Goal: Task Accomplishment & Management: Manage account settings

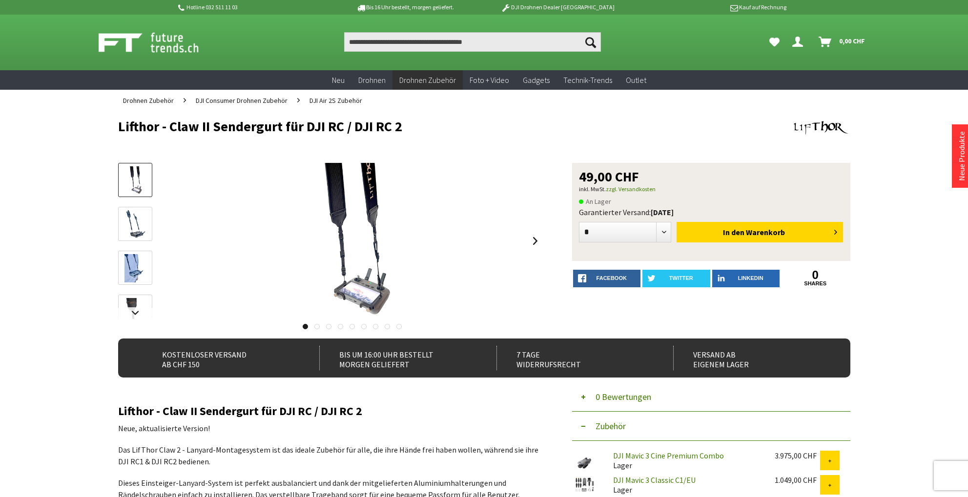
click at [796, 42] on icon "Dein Konto" at bounding box center [797, 38] width 11 height 8
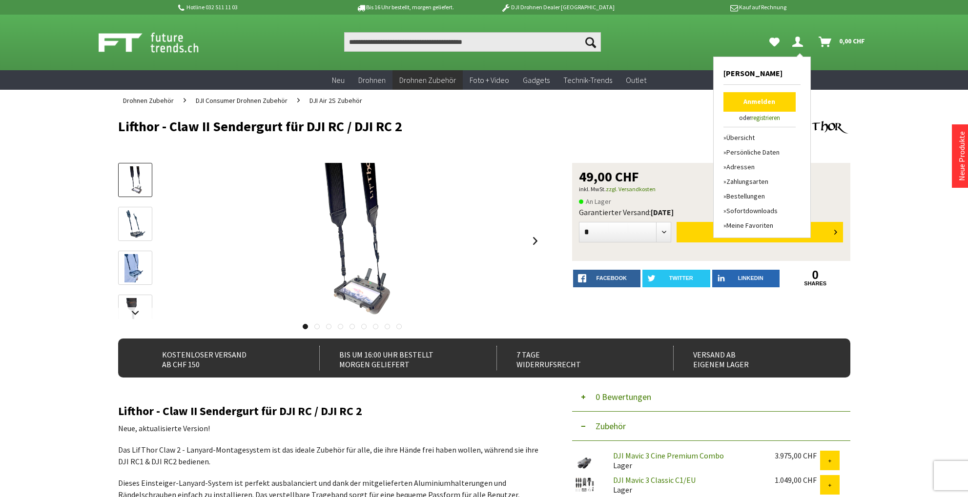
click at [760, 100] on link "Anmelden" at bounding box center [759, 102] width 72 height 20
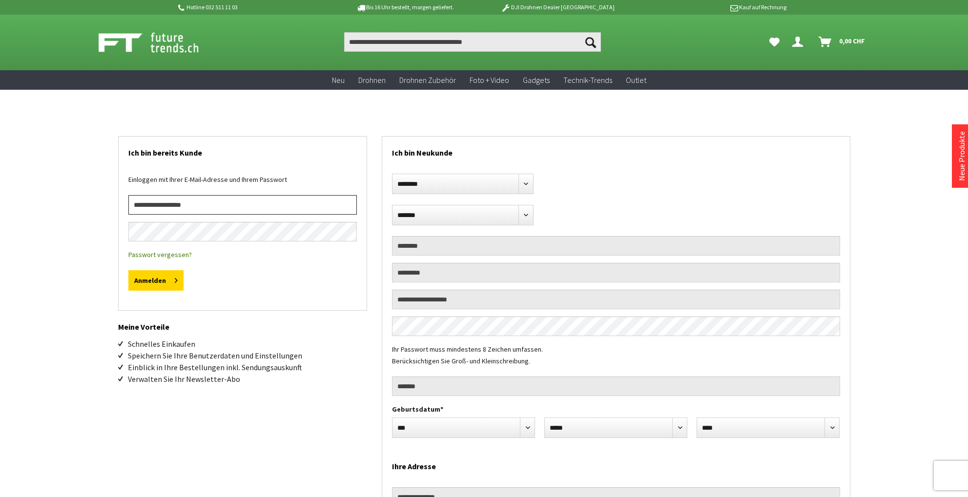
type input "**********"
click at [155, 281] on button "Anmelden" at bounding box center [155, 280] width 55 height 21
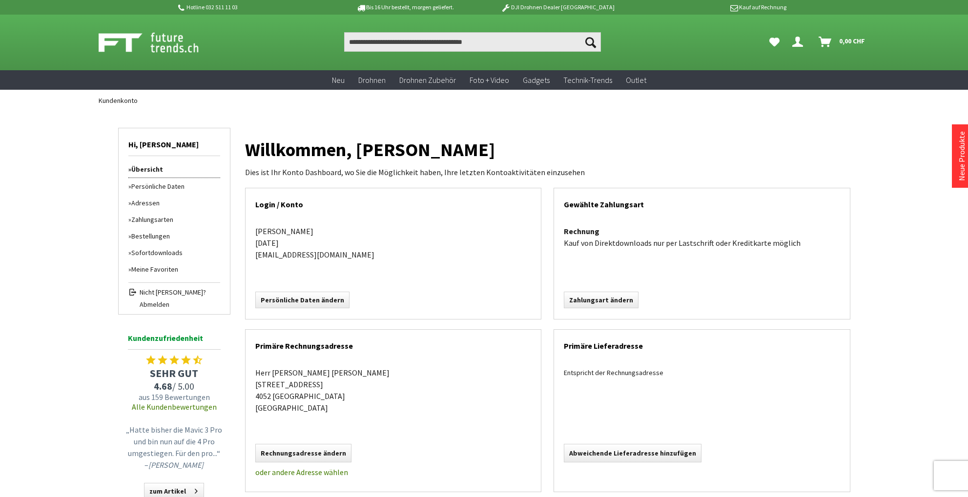
click at [158, 235] on link "Bestellungen" at bounding box center [174, 236] width 92 height 17
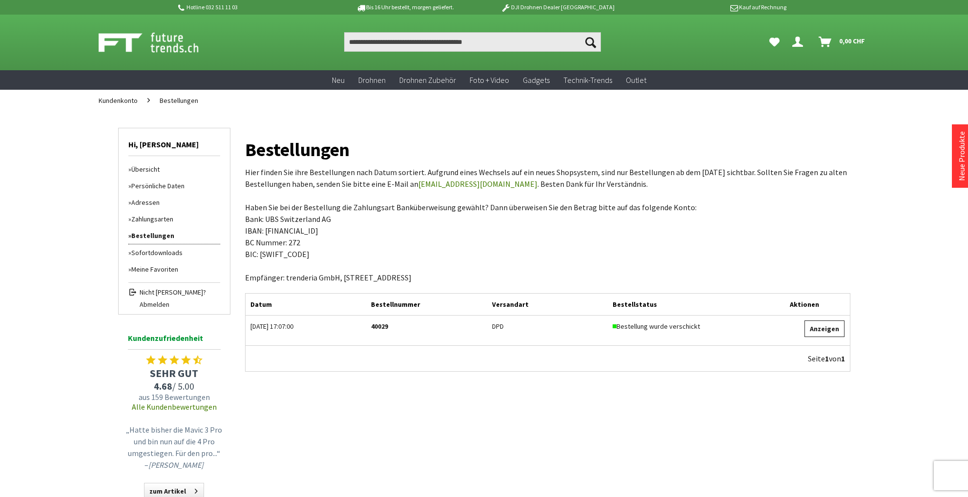
click at [819, 327] on link "Anzeigen" at bounding box center [824, 329] width 40 height 17
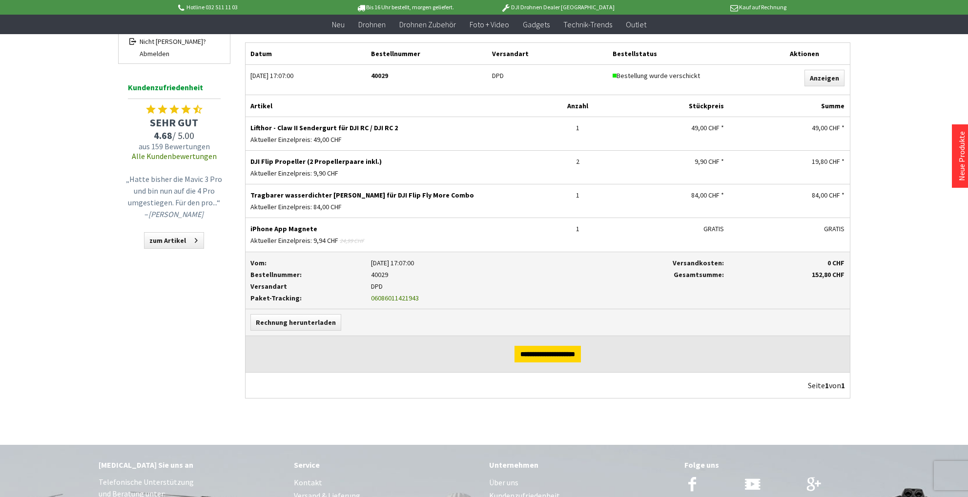
scroll to position [229, 0]
click at [303, 325] on link "Rechnung herunterladen" at bounding box center [295, 324] width 91 height 17
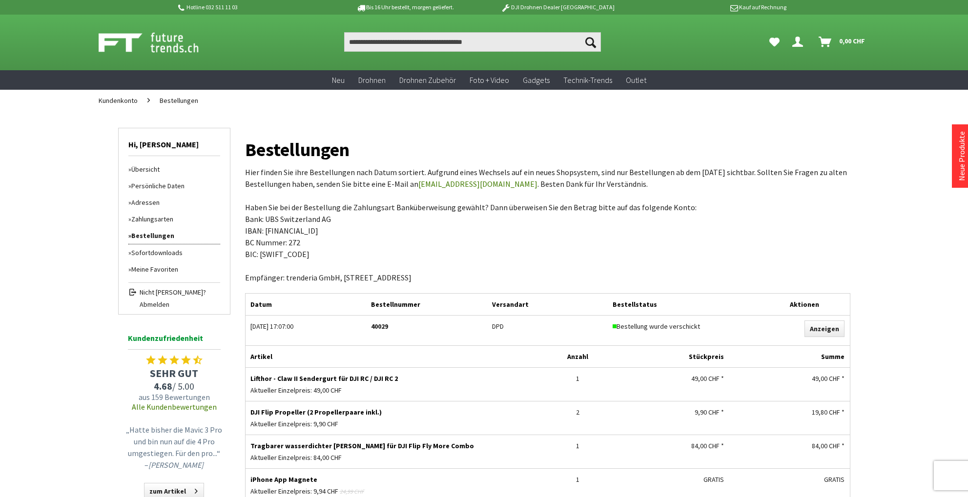
scroll to position [0, 0]
click at [151, 252] on link "Sofortdownloads" at bounding box center [174, 253] width 92 height 17
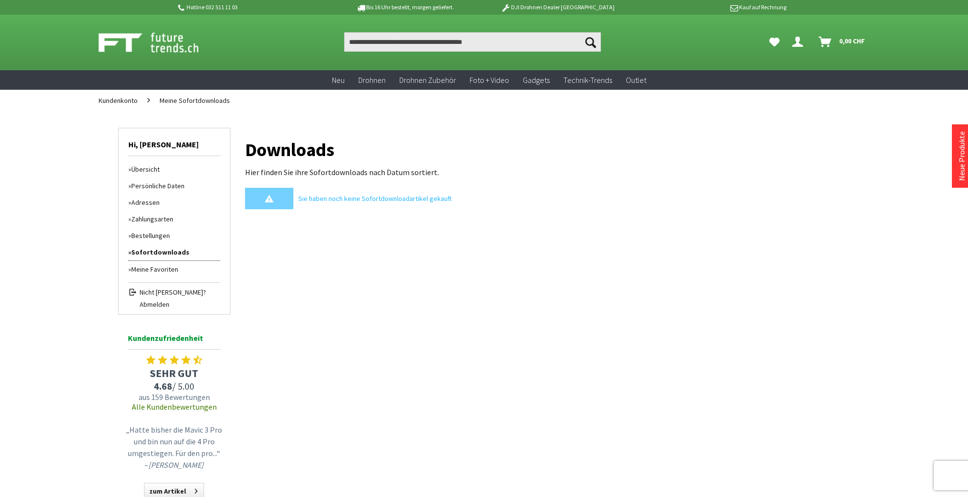
click at [150, 167] on link "Übersicht" at bounding box center [174, 169] width 92 height 17
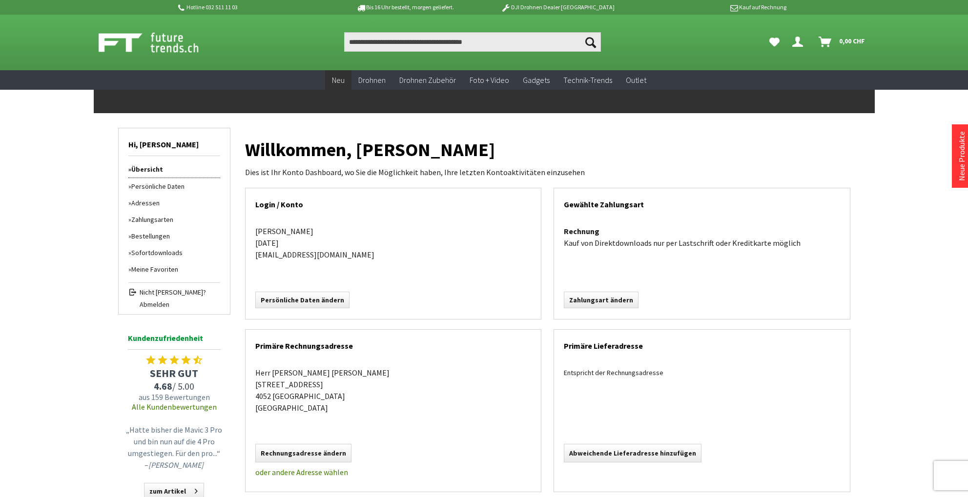
click at [339, 80] on span "Neu" at bounding box center [338, 80] width 13 height 10
click at [749, 6] on p "Kauf auf Rechnung" at bounding box center [710, 7] width 152 height 12
click at [733, 6] on icon at bounding box center [734, 6] width 10 height 8
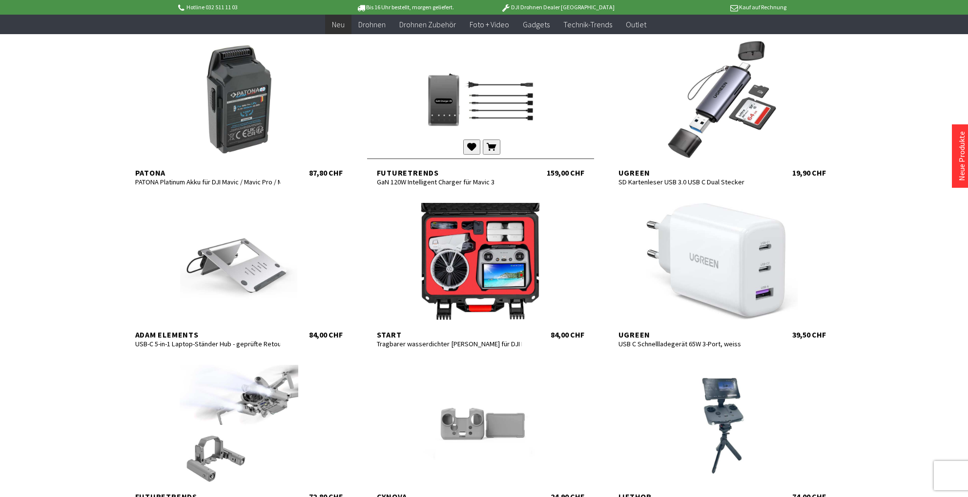
scroll to position [3420, 0]
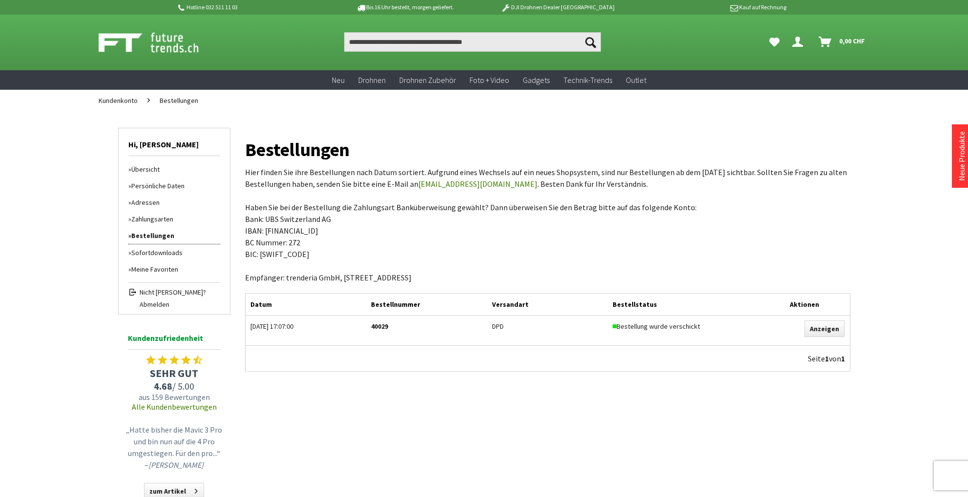
click at [154, 218] on link "Zahlungsarten" at bounding box center [174, 219] width 92 height 17
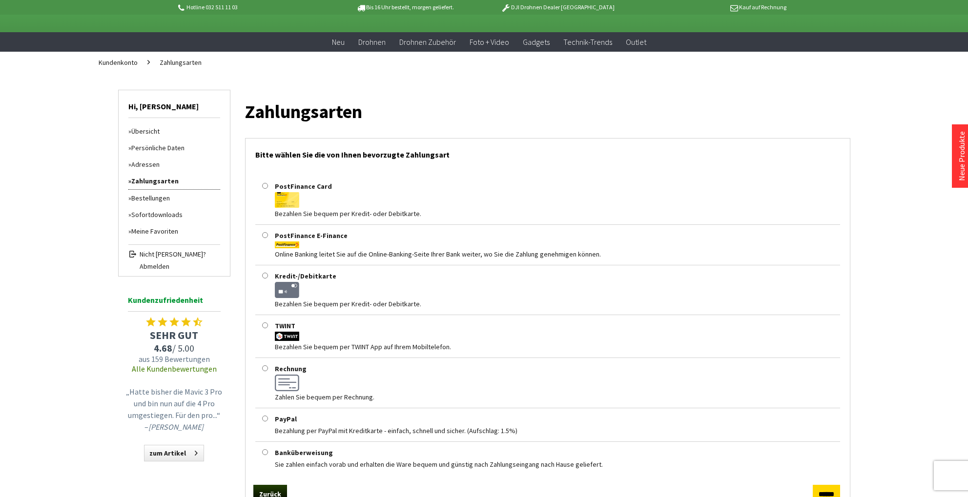
scroll to position [24, 0]
